Goal: Information Seeking & Learning: Understand process/instructions

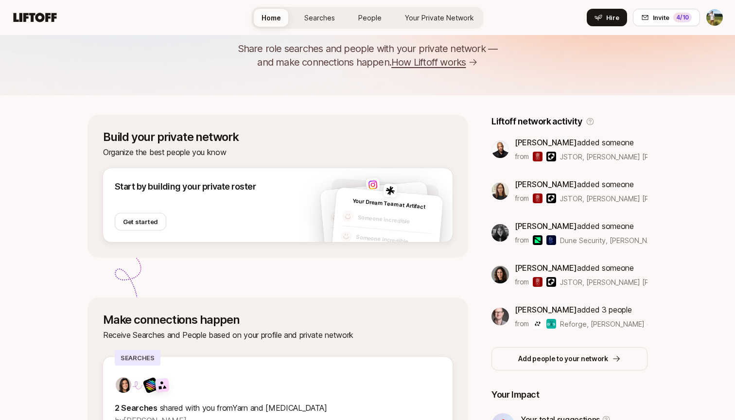
scroll to position [116, 0]
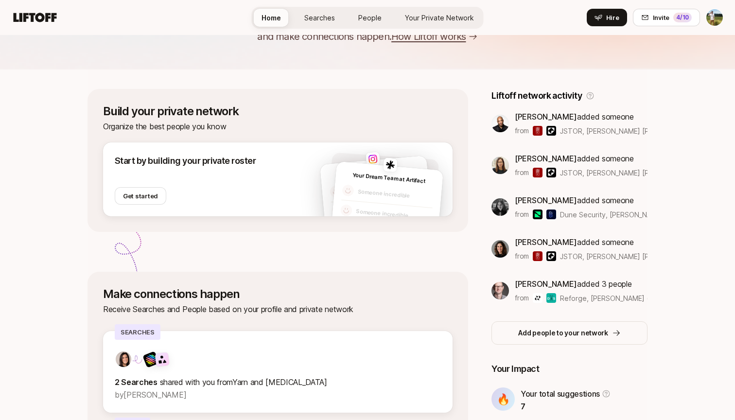
click at [380, 17] on span "People" at bounding box center [369, 18] width 23 height 10
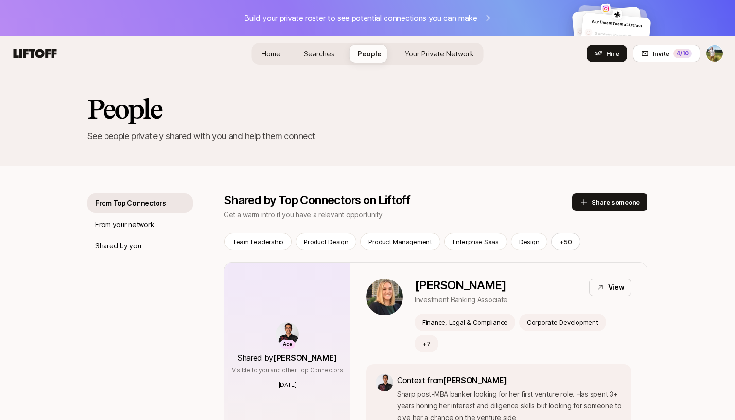
click at [288, 51] on link "Home" at bounding box center [271, 54] width 35 height 18
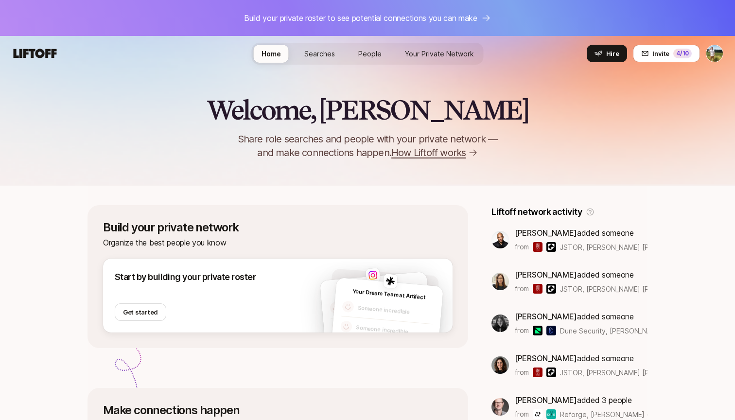
click at [365, 50] on span "People" at bounding box center [369, 54] width 23 height 10
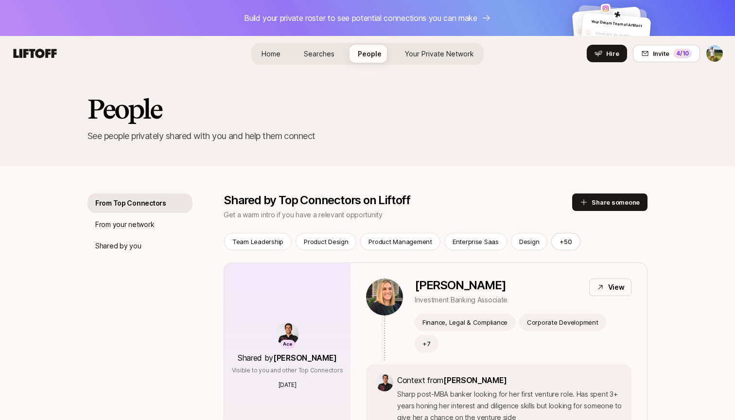
click at [324, 50] on span "Searches" at bounding box center [319, 54] width 31 height 10
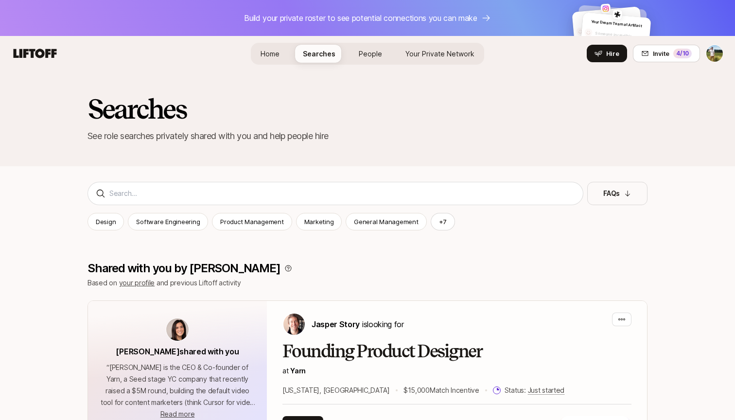
click at [287, 50] on link "Home" at bounding box center [270, 54] width 35 height 18
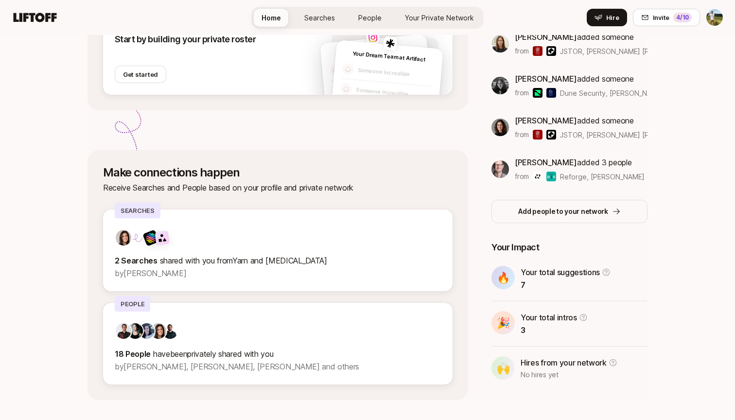
scroll to position [257, 0]
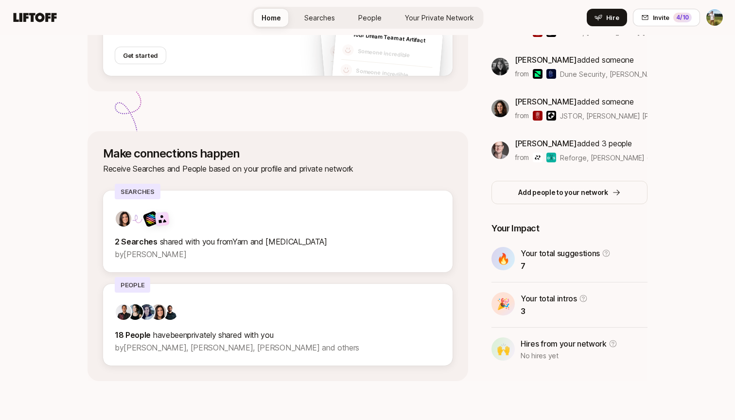
click at [358, 22] on link "People" at bounding box center [369, 18] width 39 height 18
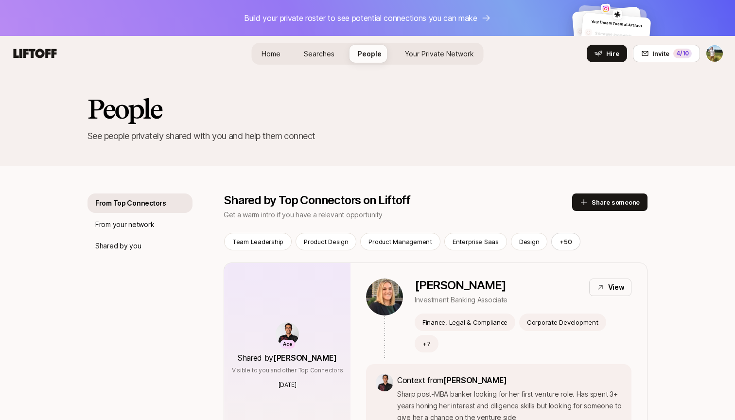
click at [290, 42] on div "Home Searches People Your Private Network Hire" at bounding box center [368, 53] width 232 height 35
click at [283, 50] on link "Home" at bounding box center [271, 54] width 35 height 18
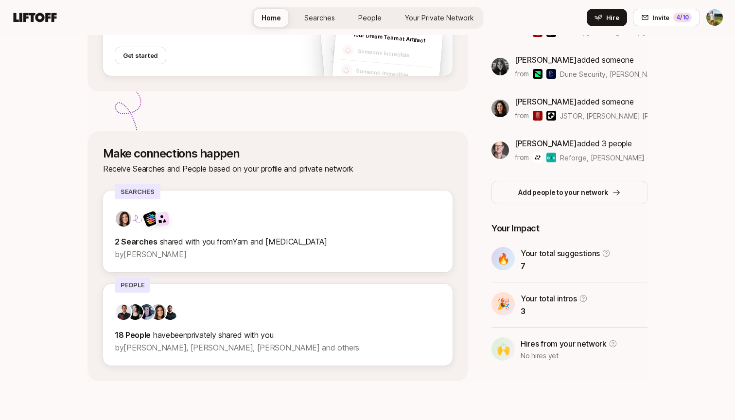
scroll to position [257, 0]
click at [372, 17] on span "People" at bounding box center [369, 18] width 23 height 10
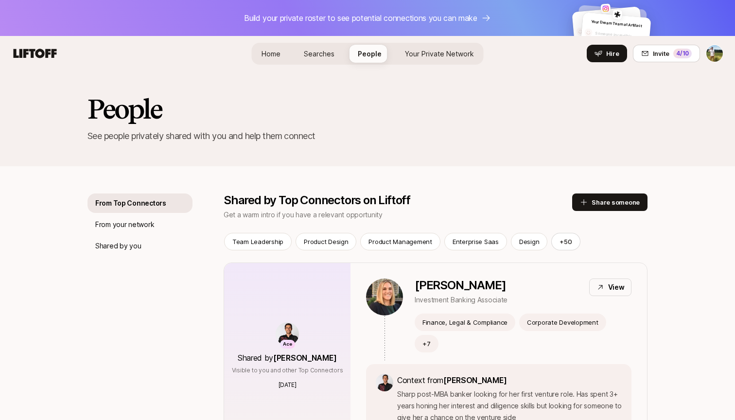
click at [327, 45] on link "Searches" at bounding box center [319, 54] width 46 height 18
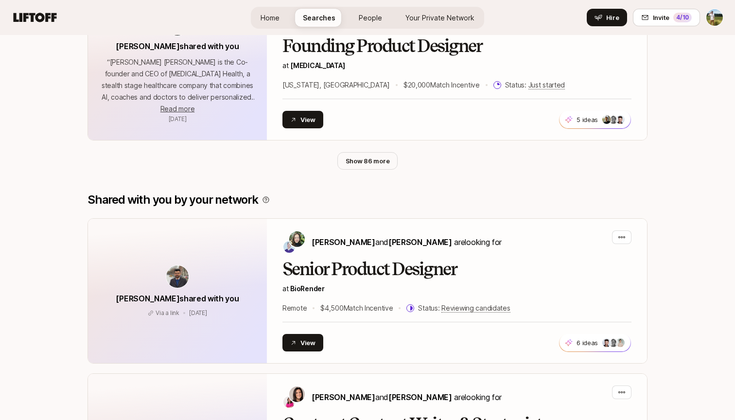
scroll to position [752, 0]
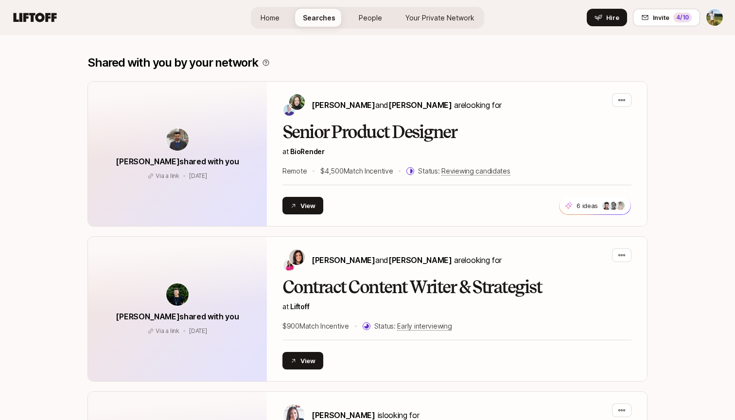
click at [370, 21] on span "People" at bounding box center [370, 18] width 23 height 10
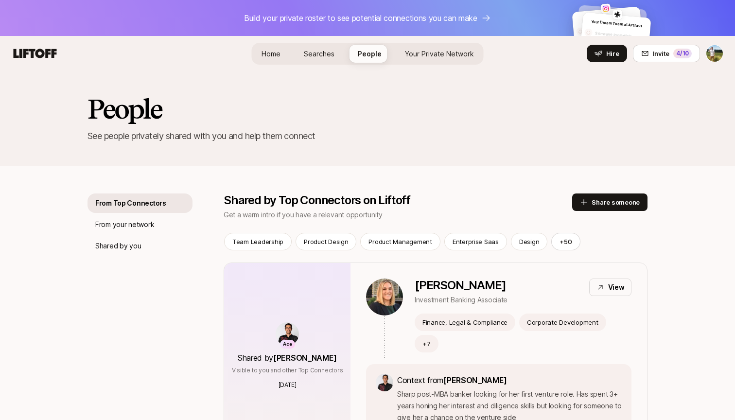
click at [343, 21] on p "Build your private roster to see potential connections you can make" at bounding box center [360, 18] width 233 height 13
click at [330, 57] on span "Searches" at bounding box center [319, 54] width 31 height 10
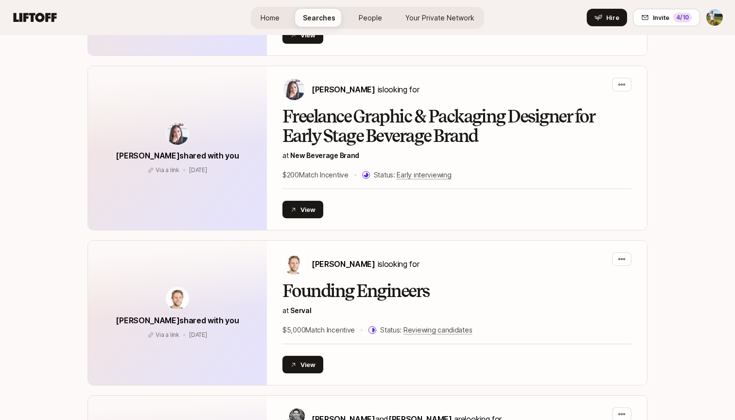
scroll to position [1102, 0]
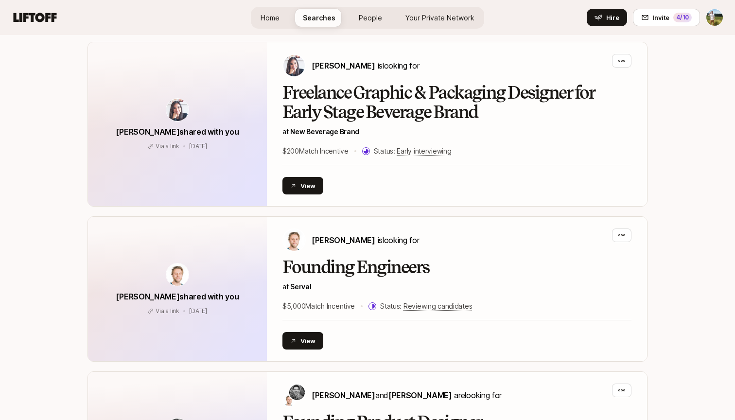
click at [364, 31] on div "Home Searches People Your Private Network Hire" at bounding box center [367, 17] width 233 height 35
click at [378, 15] on span "People" at bounding box center [370, 18] width 23 height 10
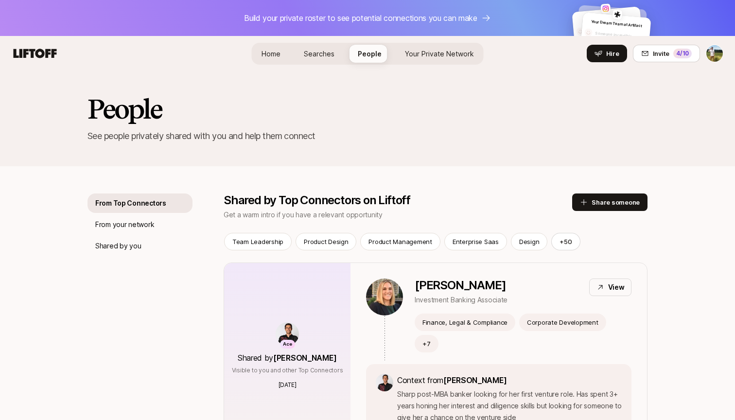
click at [332, 17] on p "Build your private roster to see potential connections you can make" at bounding box center [360, 18] width 233 height 13
click at [330, 52] on span "Searches" at bounding box center [319, 54] width 31 height 10
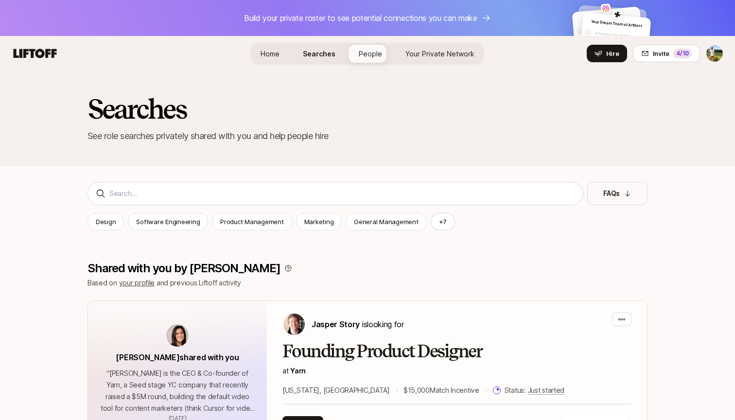
scroll to position [1102, 0]
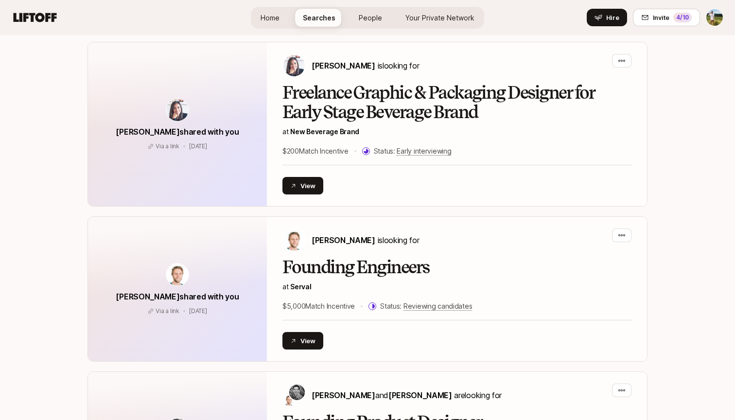
click at [381, 20] on span "People" at bounding box center [370, 18] width 23 height 10
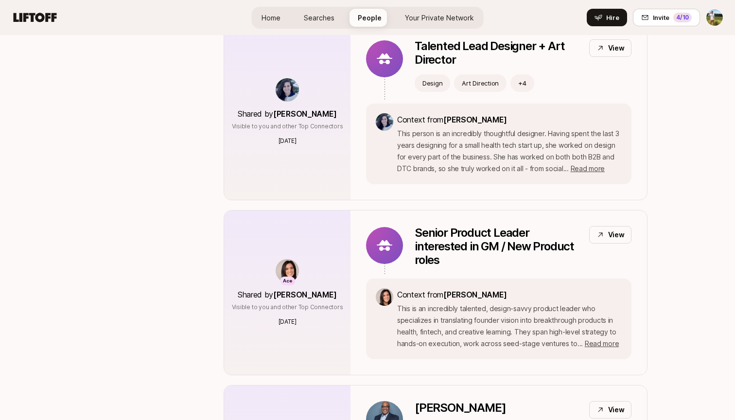
click at [328, 20] on span "Searches" at bounding box center [319, 18] width 31 height 10
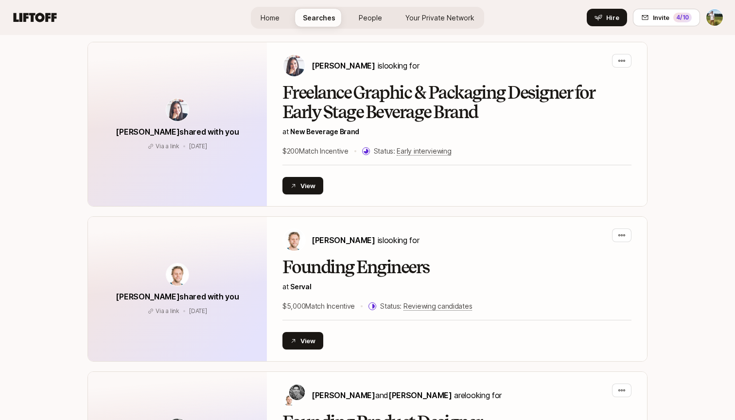
click at [376, 14] on span "People" at bounding box center [370, 18] width 23 height 10
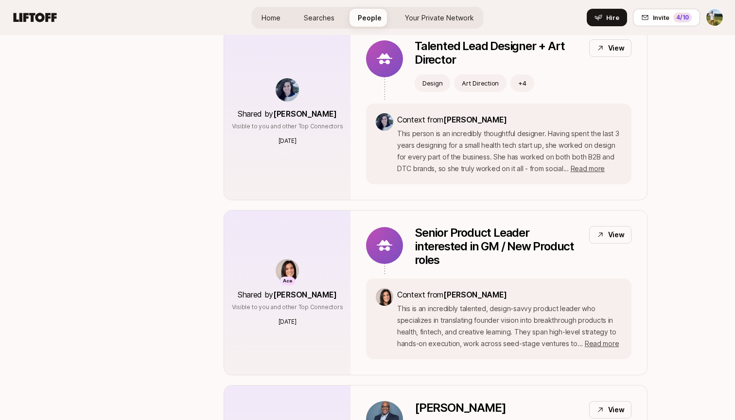
click at [325, 22] on span "Searches" at bounding box center [319, 18] width 31 height 10
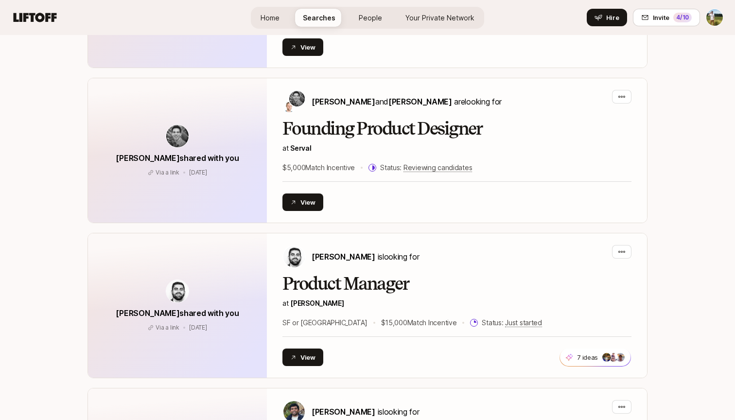
scroll to position [1908, 0]
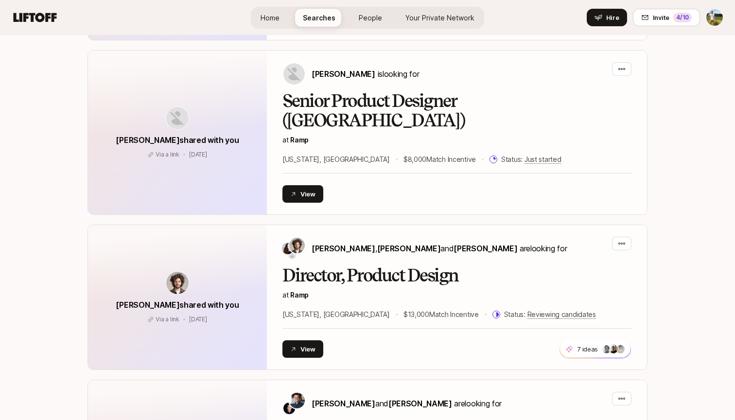
click at [371, 12] on link "People" at bounding box center [370, 18] width 39 height 18
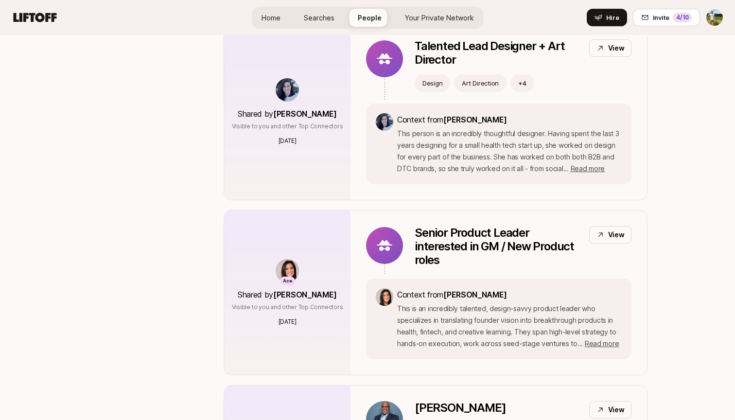
click at [335, 18] on link "Searches" at bounding box center [319, 18] width 46 height 18
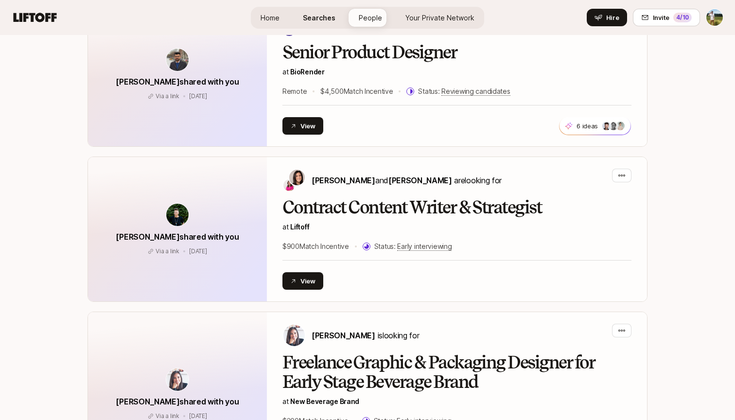
scroll to position [1908, 0]
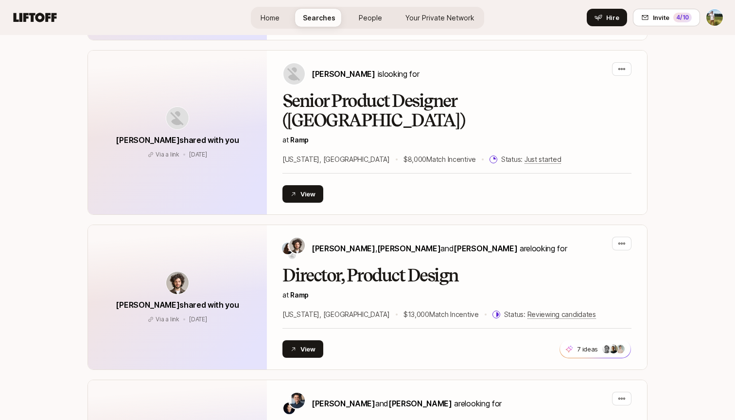
click at [431, 13] on span "Your Private Network" at bounding box center [439, 18] width 69 height 10
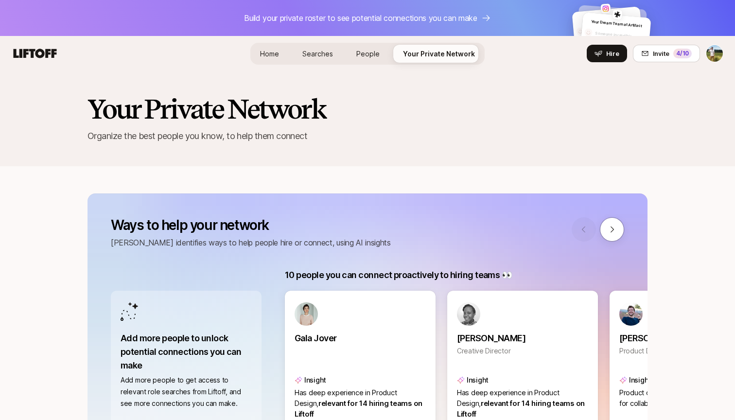
click at [266, 43] on div "Home Searches People Your Private Network Hire" at bounding box center [367, 54] width 234 height 22
click at [273, 50] on span "Home" at bounding box center [269, 54] width 19 height 10
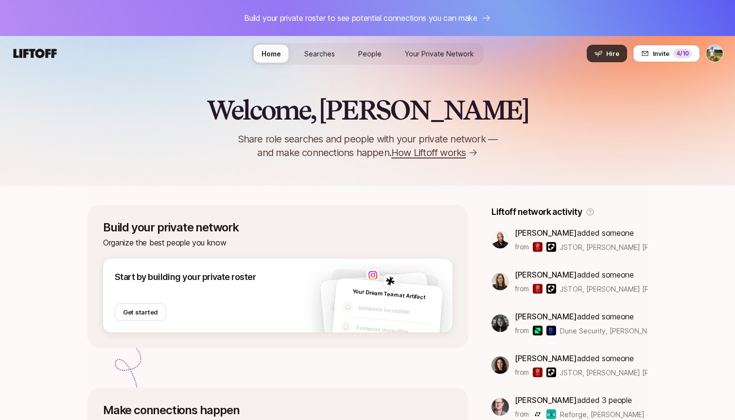
click at [601, 51] on icon at bounding box center [598, 54] width 8 height 8
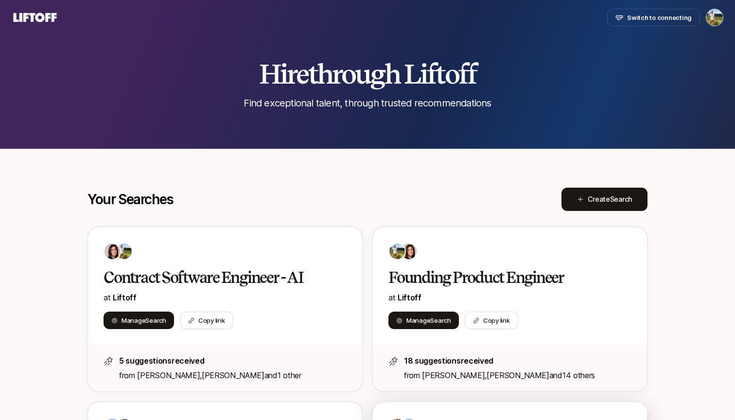
scroll to position [-13, 0]
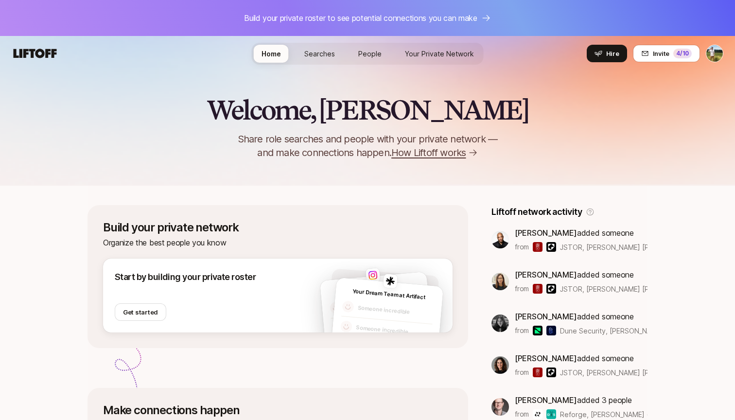
click at [465, 151] on span "How Liftoff works" at bounding box center [428, 153] width 74 height 14
click at [430, 153] on span "How Liftoff works" at bounding box center [428, 153] width 74 height 14
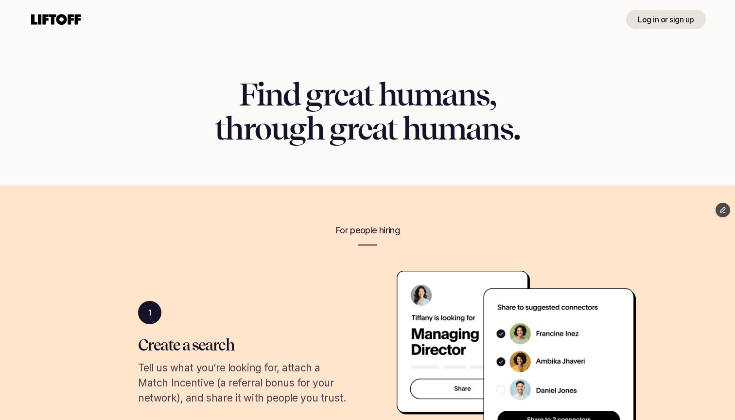
click at [383, 87] on span "Find great humans," at bounding box center [367, 94] width 257 height 37
